Goal: Ask a question

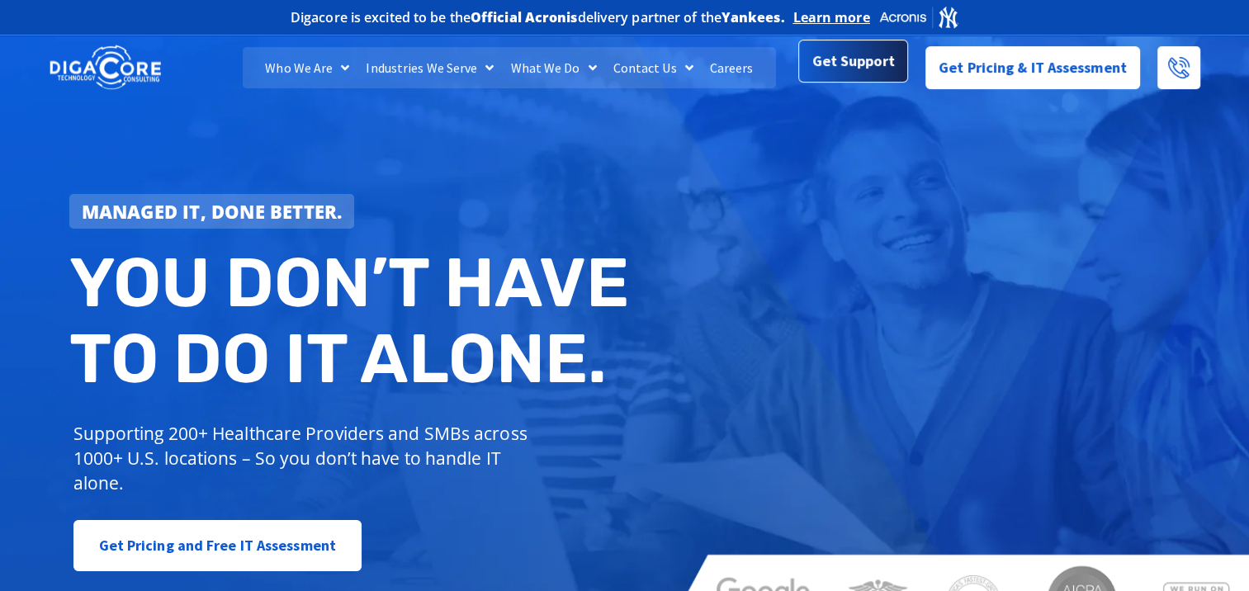
click at [860, 73] on span "Get Support" at bounding box center [853, 61] width 83 height 33
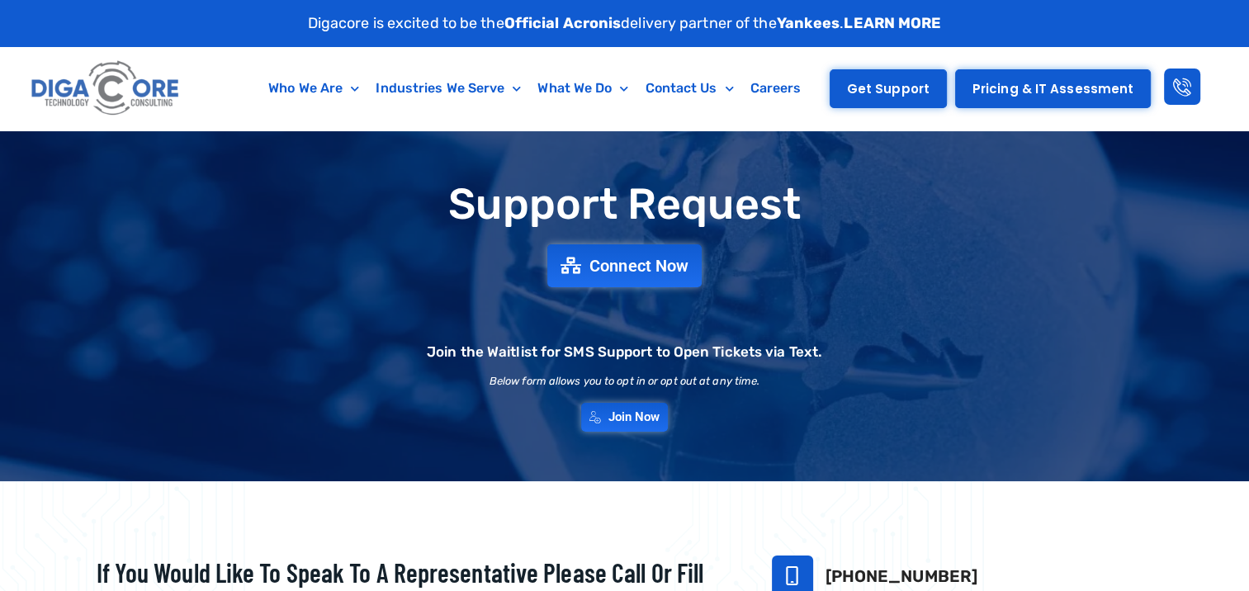
click at [902, 97] on link "Get Support" at bounding box center [888, 88] width 117 height 39
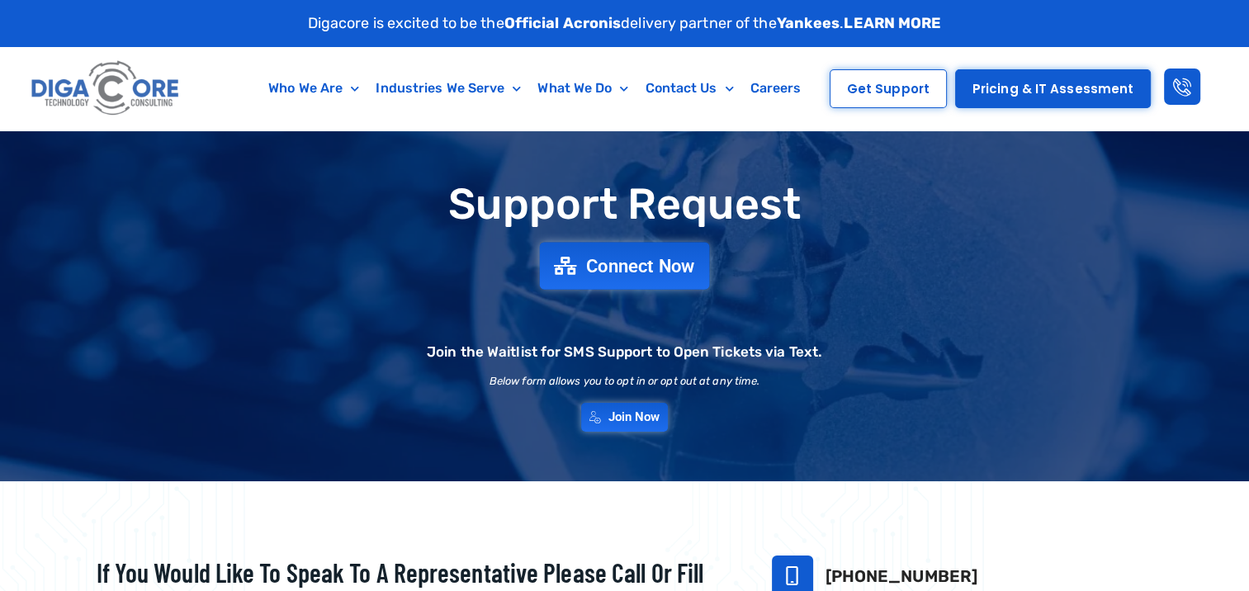
click at [645, 267] on span "Connect Now" at bounding box center [640, 266] width 109 height 18
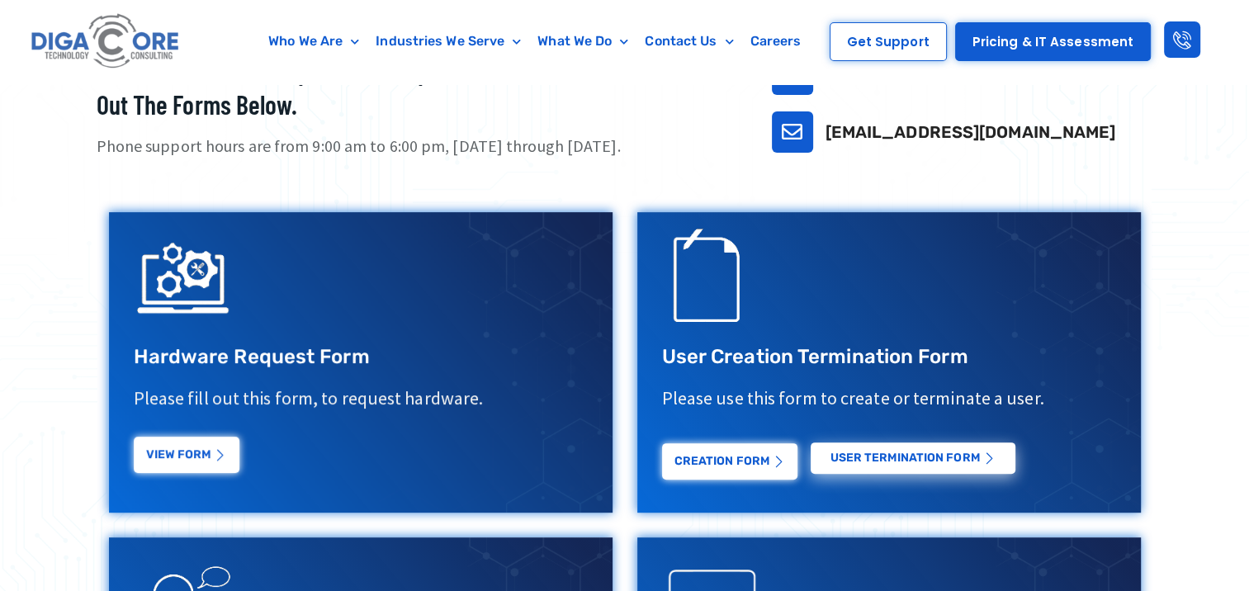
scroll to position [495, 0]
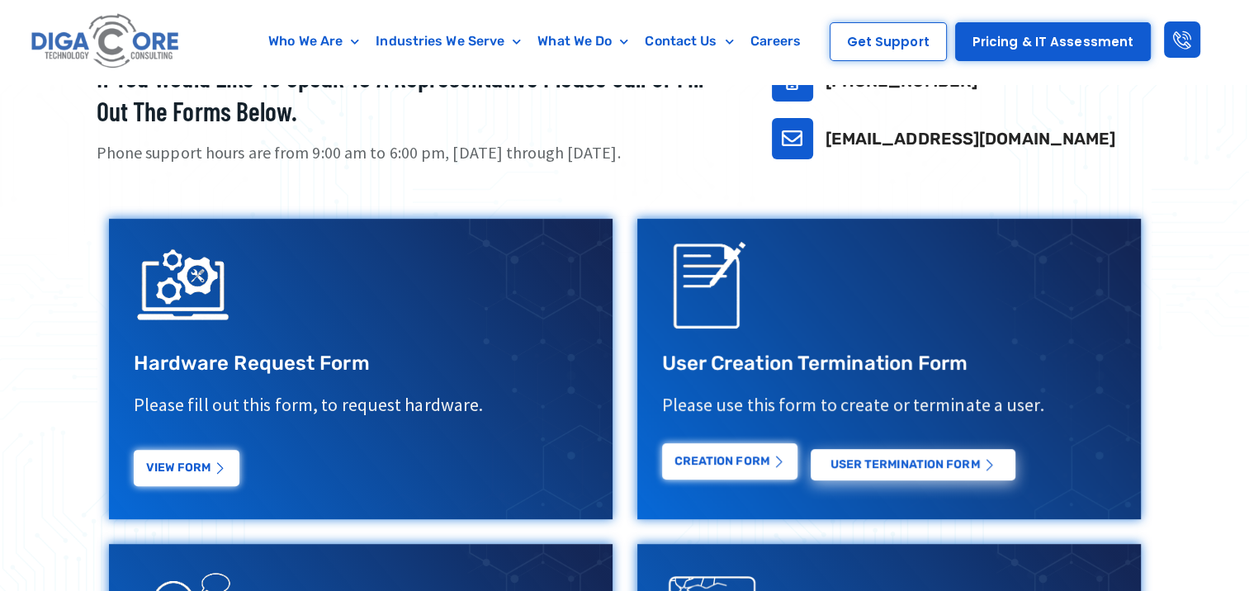
click at [733, 471] on link "Creation Form" at bounding box center [729, 461] width 135 height 36
